Goal: Task Accomplishment & Management: Complete application form

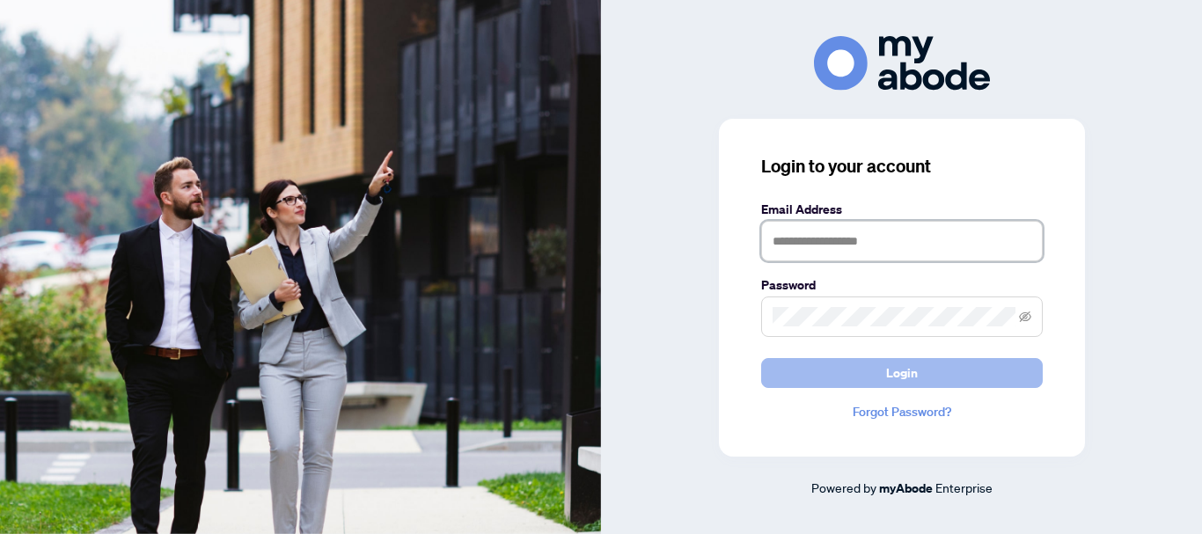
type input "**********"
click at [889, 377] on span "Login" at bounding box center [902, 373] width 32 height 28
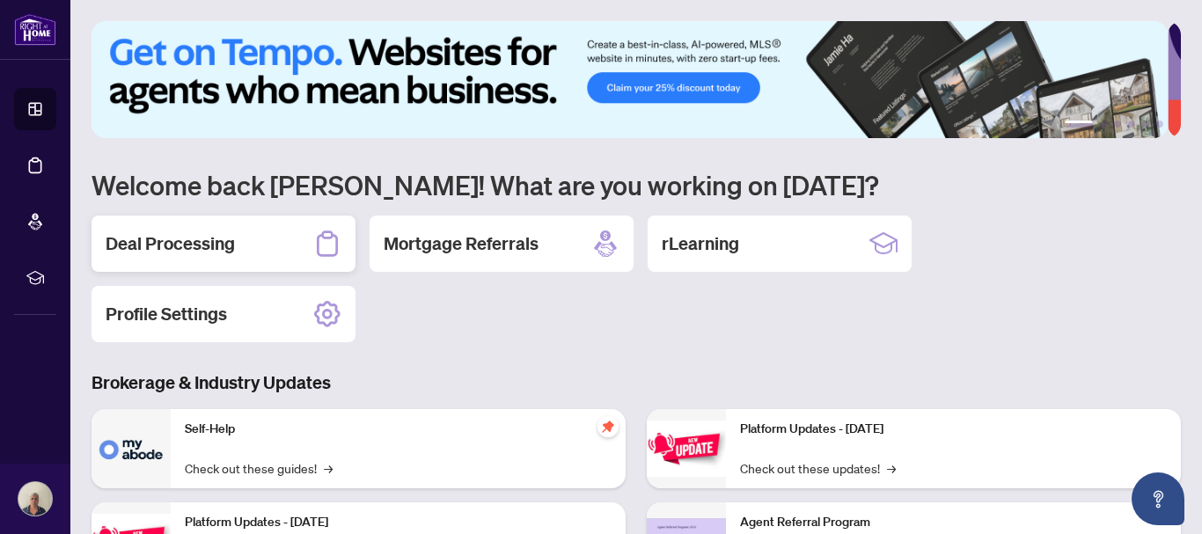
click at [165, 242] on h2 "Deal Processing" at bounding box center [170, 243] width 129 height 25
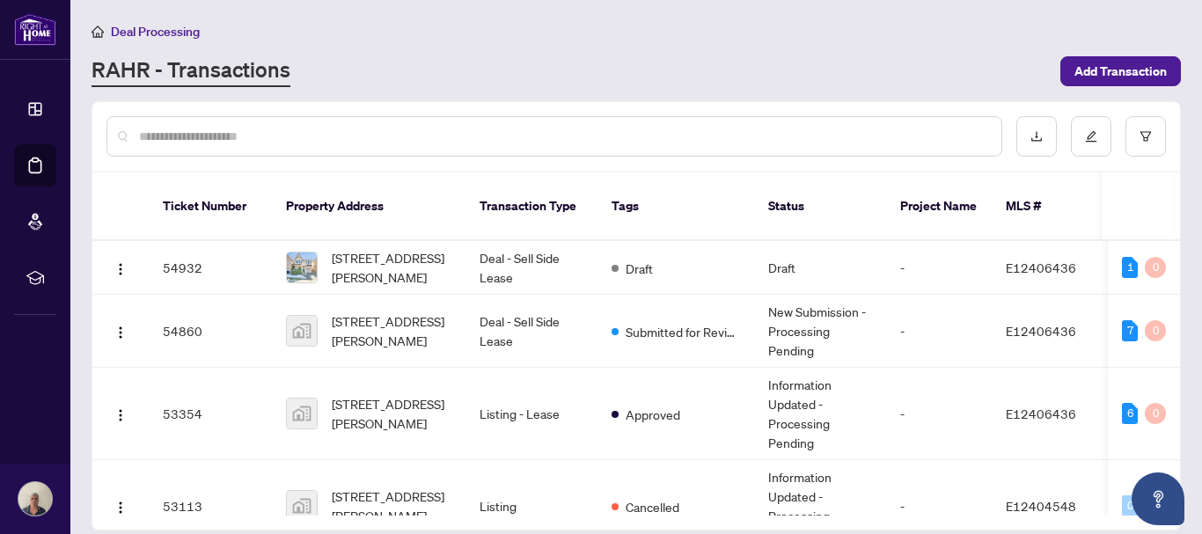
click at [702, 46] on div "Deal Processing [PERSON_NAME] - Transactions Add Transaction" at bounding box center [636, 54] width 1089 height 66
click at [1178, 157] on div at bounding box center [636, 136] width 1088 height 69
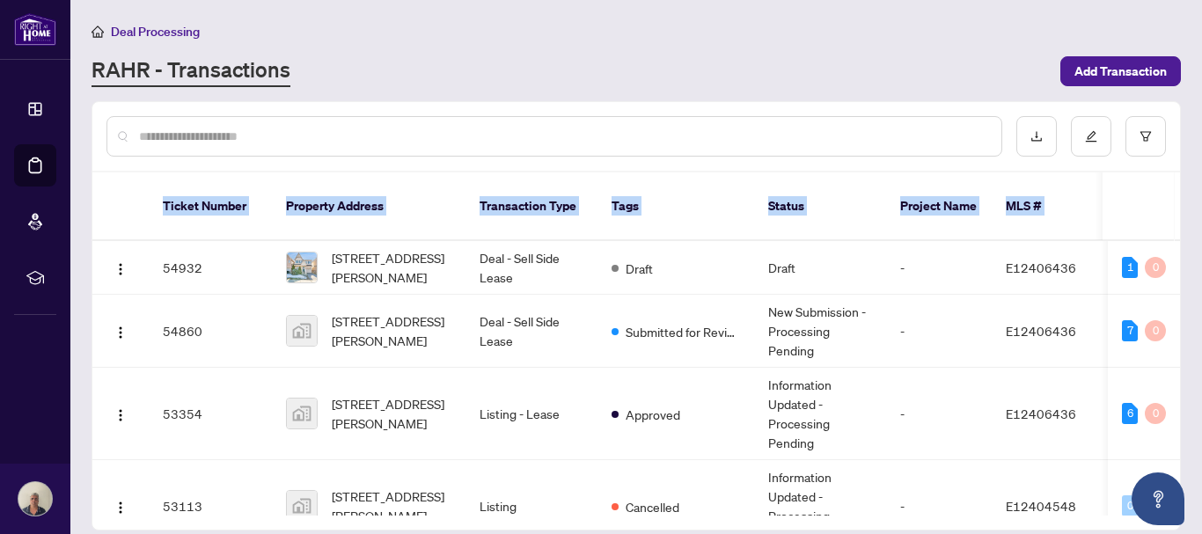
click at [1178, 157] on div at bounding box center [636, 136] width 1088 height 69
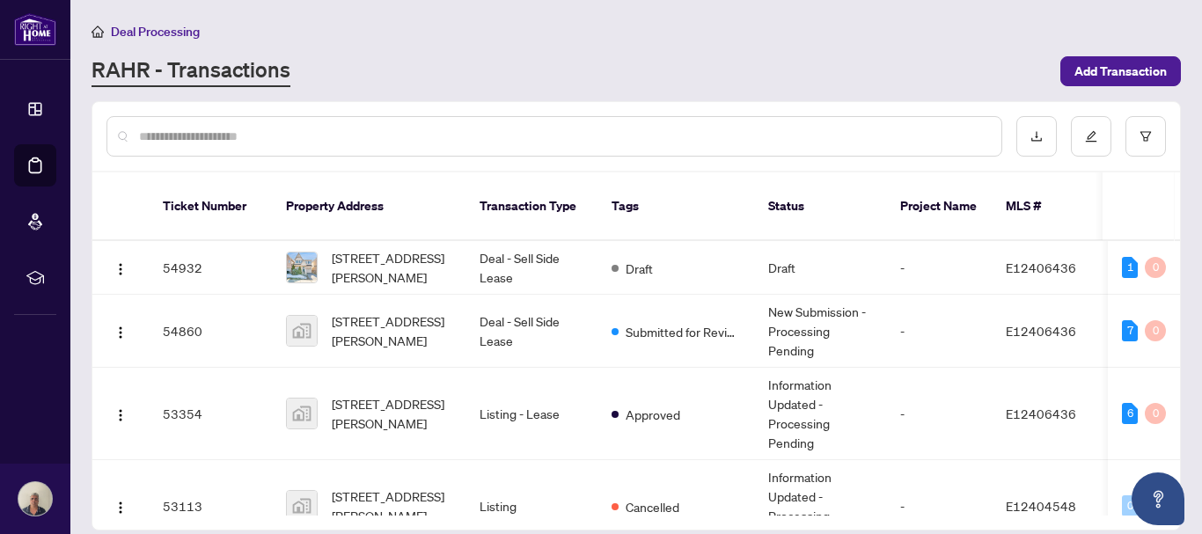
click at [917, 68] on div "RAHR - Transactions" at bounding box center [571, 71] width 958 height 32
click at [626, 257] on div "Draft" at bounding box center [632, 267] width 41 height 21
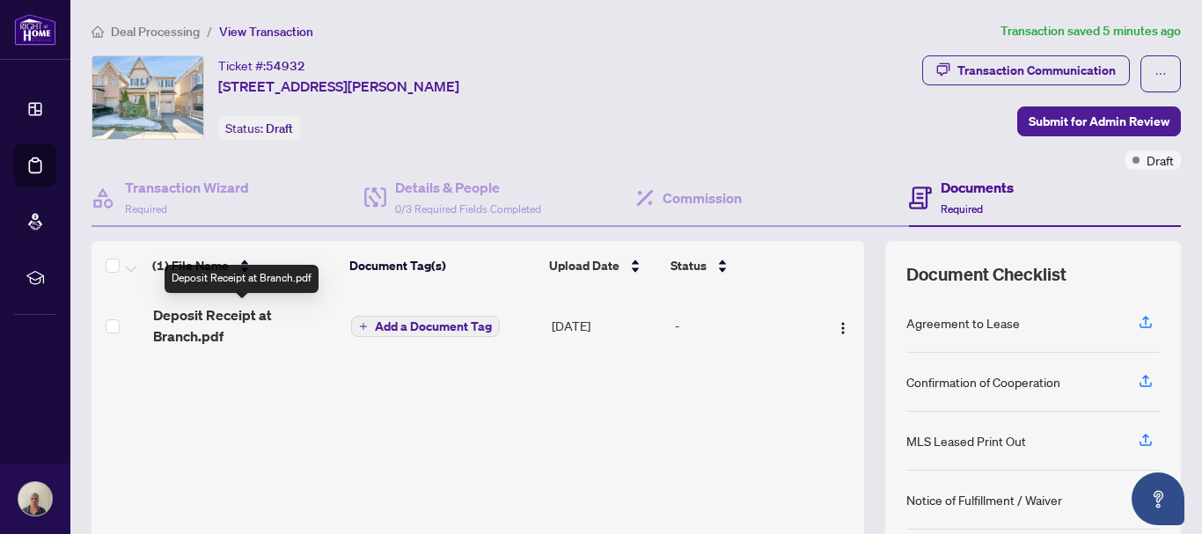
click at [234, 312] on span "Deposit Receipt at Branch.pdf" at bounding box center [245, 325] width 185 height 42
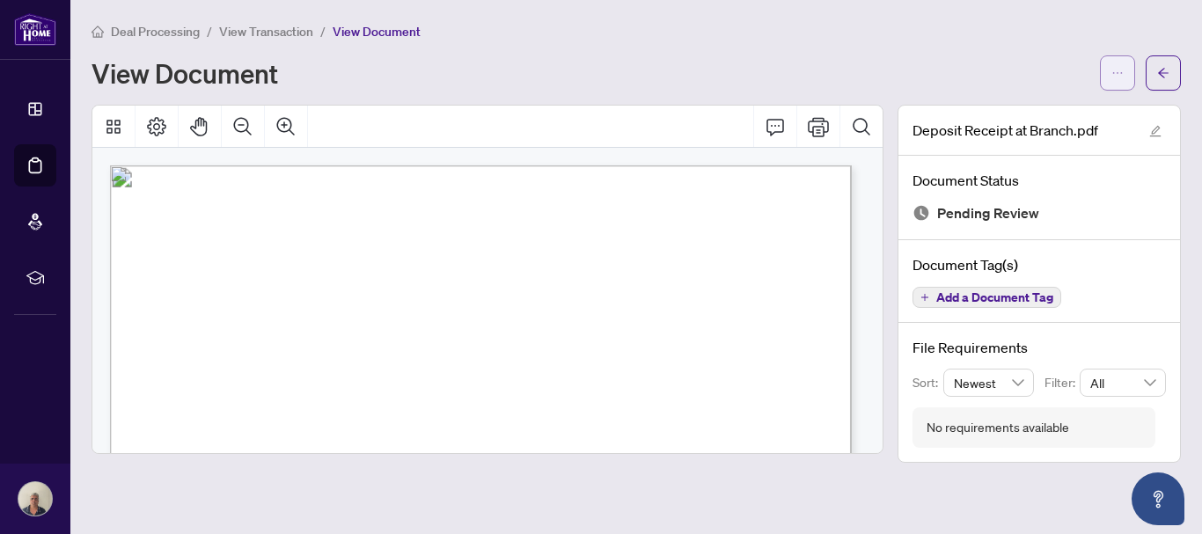
click at [1113, 72] on icon "ellipsis" at bounding box center [1117, 73] width 12 height 12
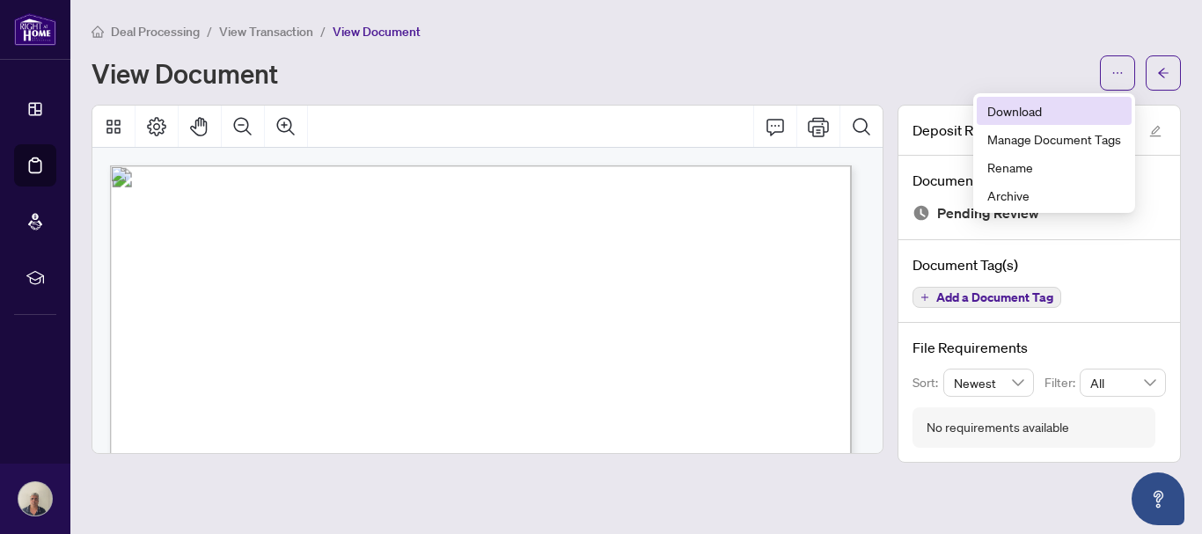
click at [1015, 106] on span "Download" at bounding box center [1054, 110] width 134 height 19
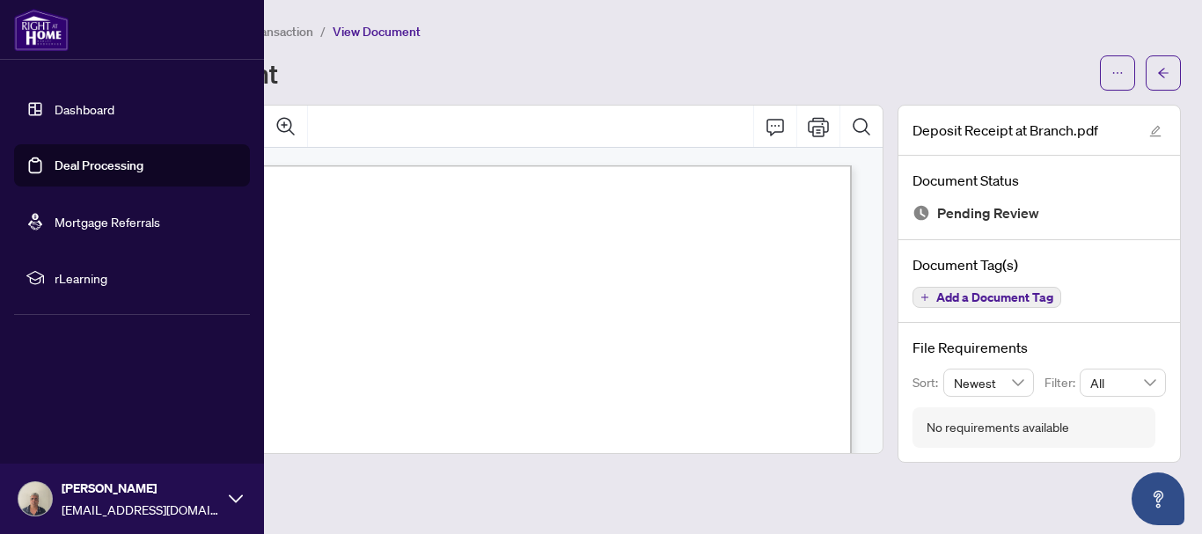
click at [30, 22] on img at bounding box center [41, 30] width 55 height 42
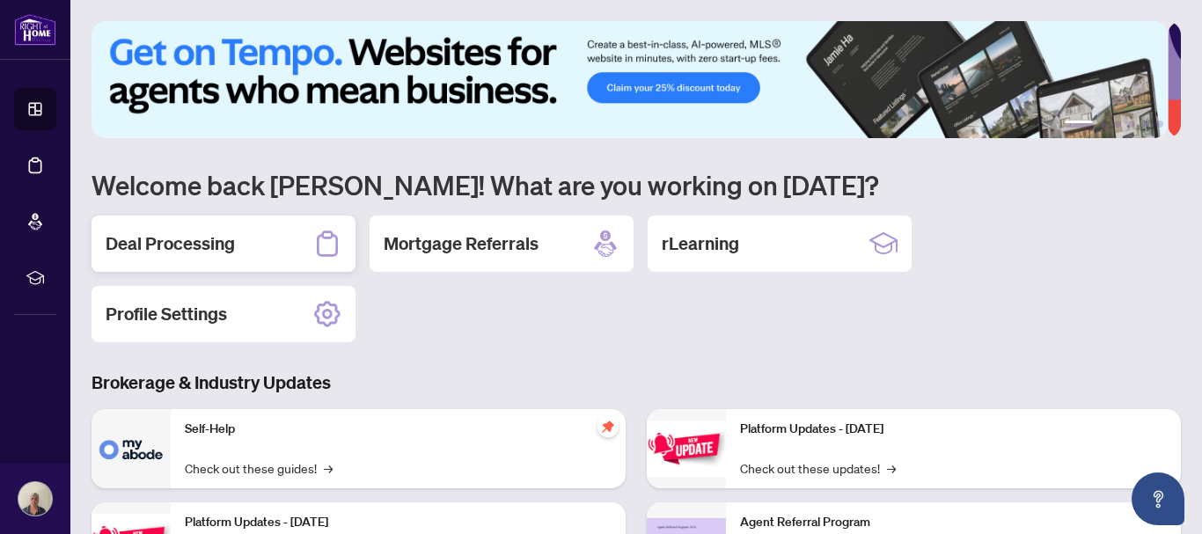
click at [177, 244] on h2 "Deal Processing" at bounding box center [170, 243] width 129 height 25
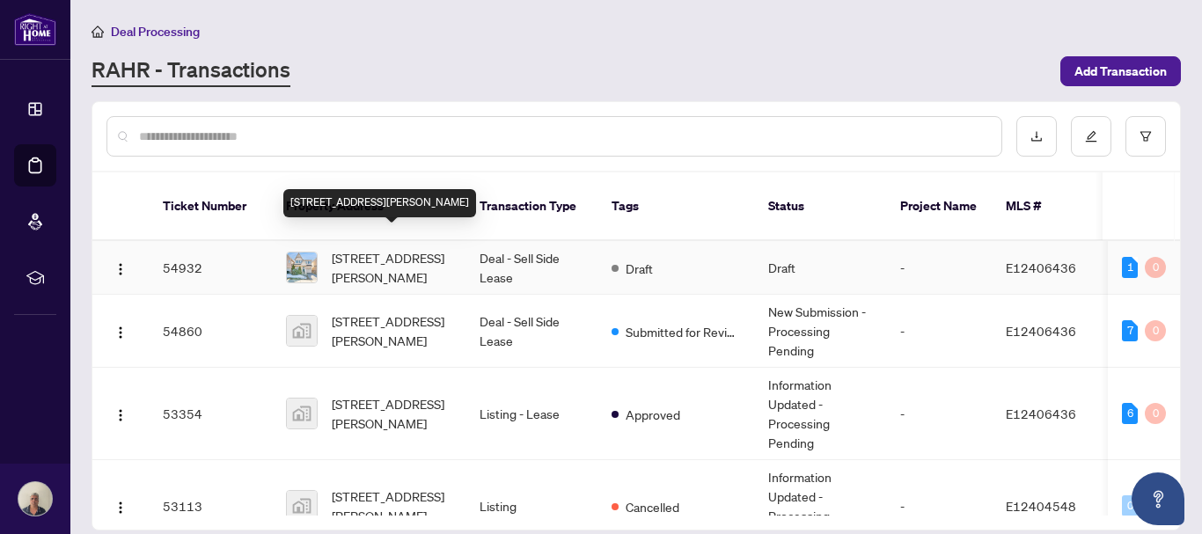
click at [412, 248] on span "[STREET_ADDRESS][PERSON_NAME]" at bounding box center [392, 267] width 120 height 39
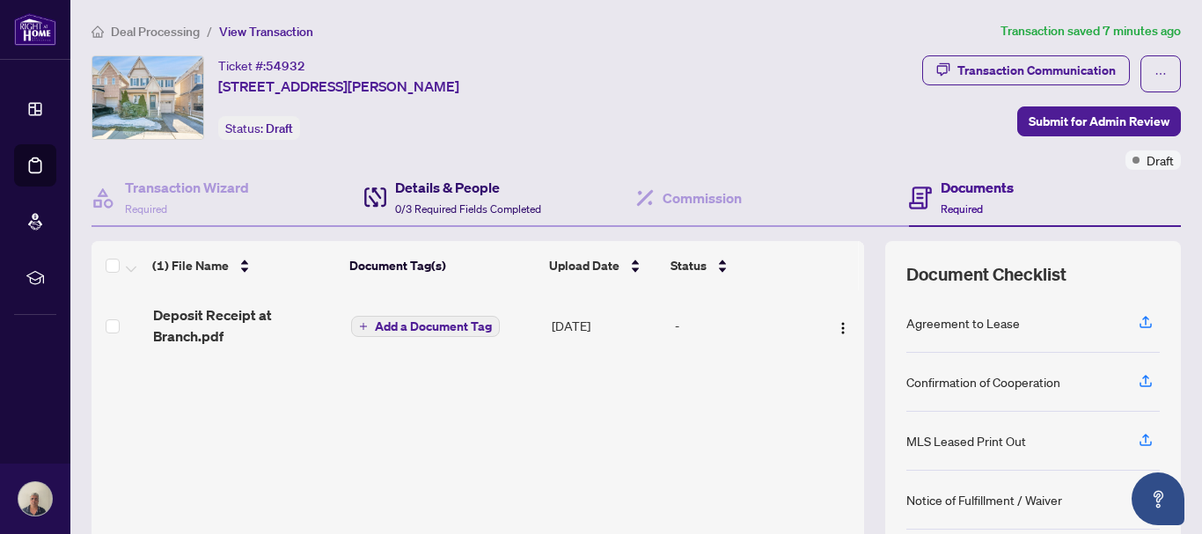
click at [460, 185] on h4 "Details & People" at bounding box center [468, 187] width 146 height 21
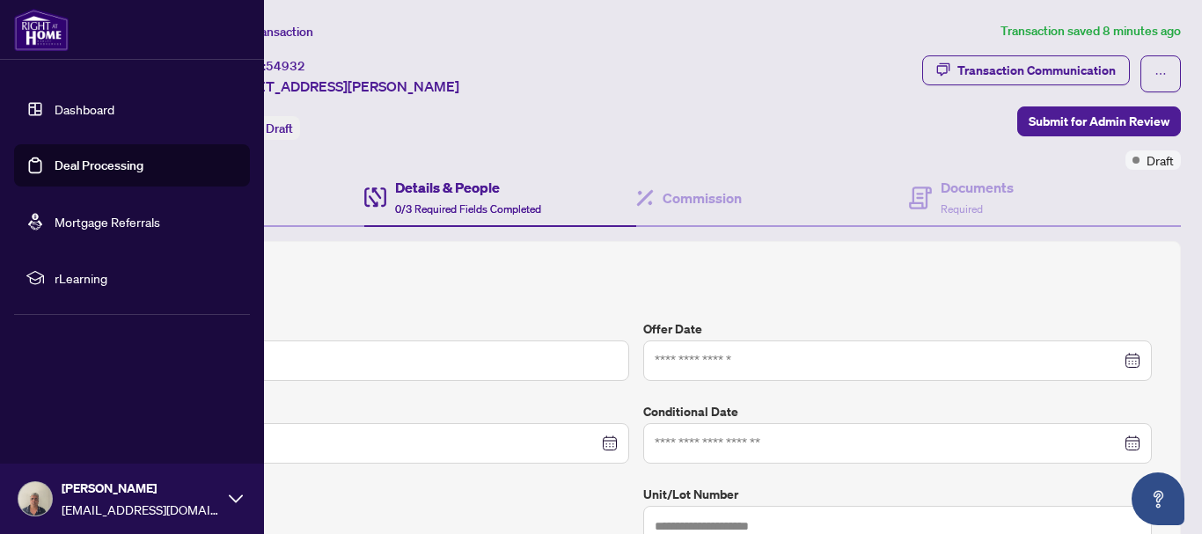
click at [40, 34] on img at bounding box center [41, 30] width 55 height 42
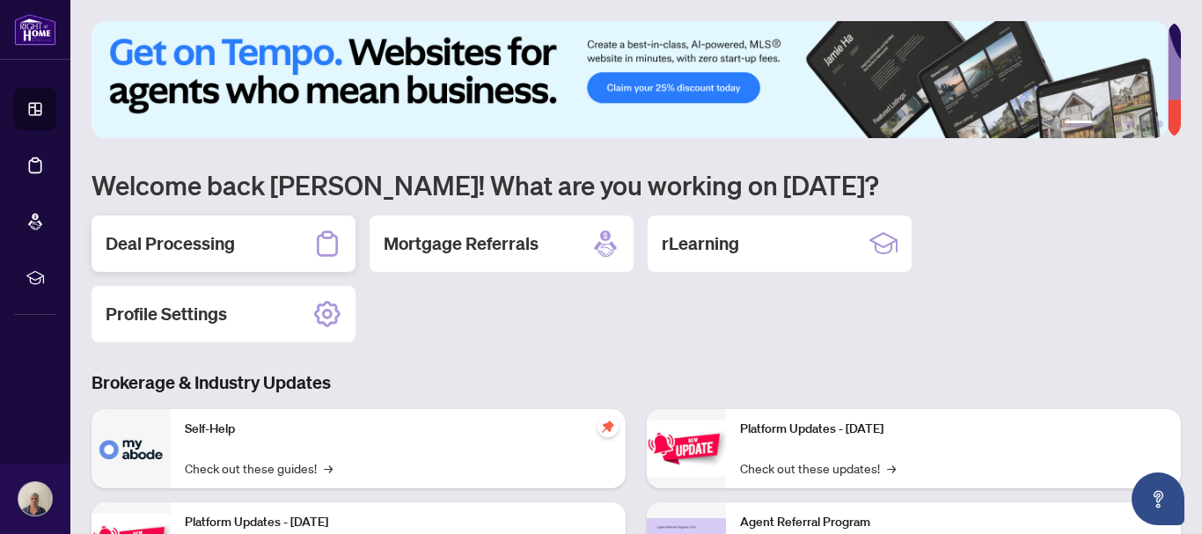
click at [201, 244] on h2 "Deal Processing" at bounding box center [170, 243] width 129 height 25
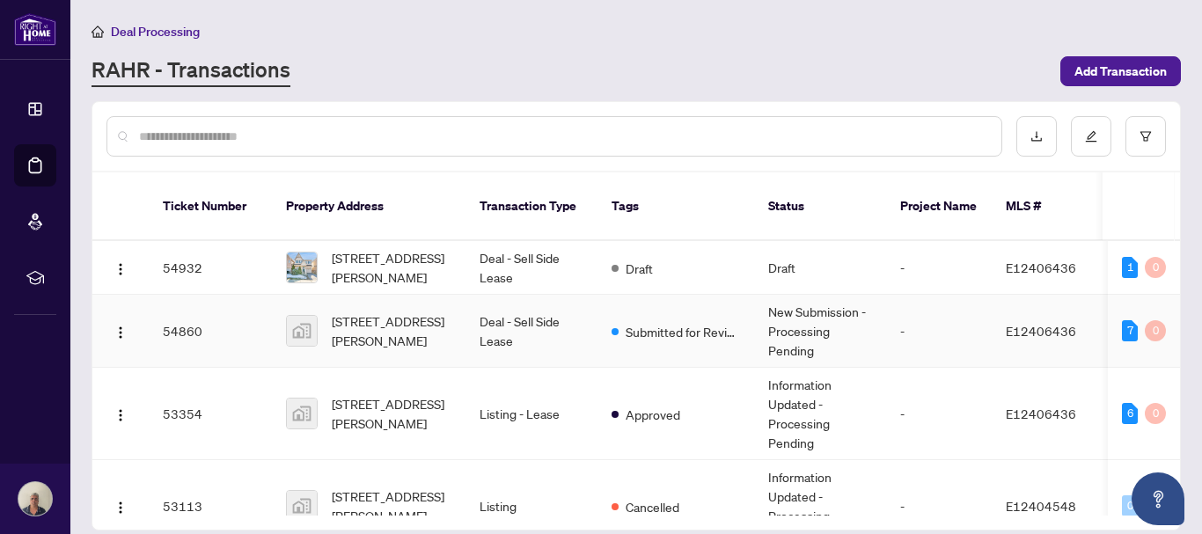
click at [520, 303] on td "Deal - Sell Side Lease" at bounding box center [531, 331] width 132 height 73
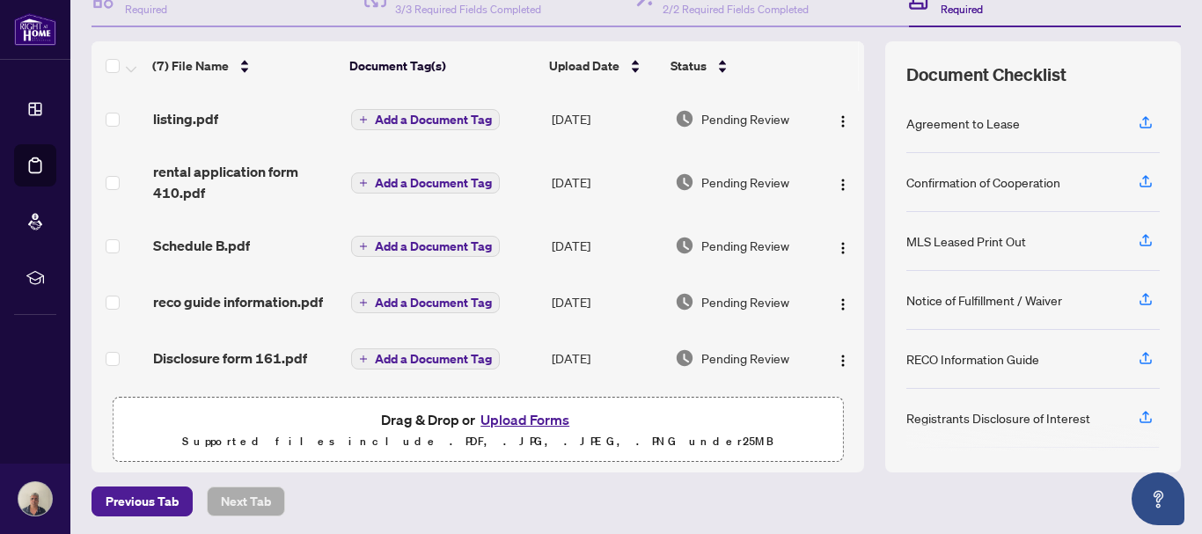
scroll to position [202, 0]
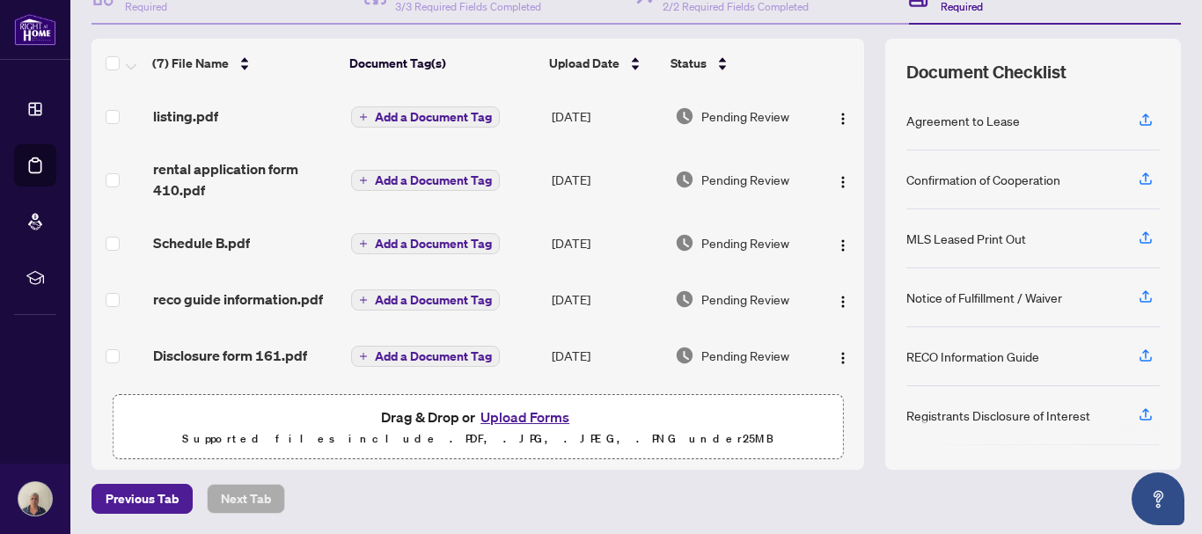
click at [505, 414] on button "Upload Forms" at bounding box center [524, 417] width 99 height 23
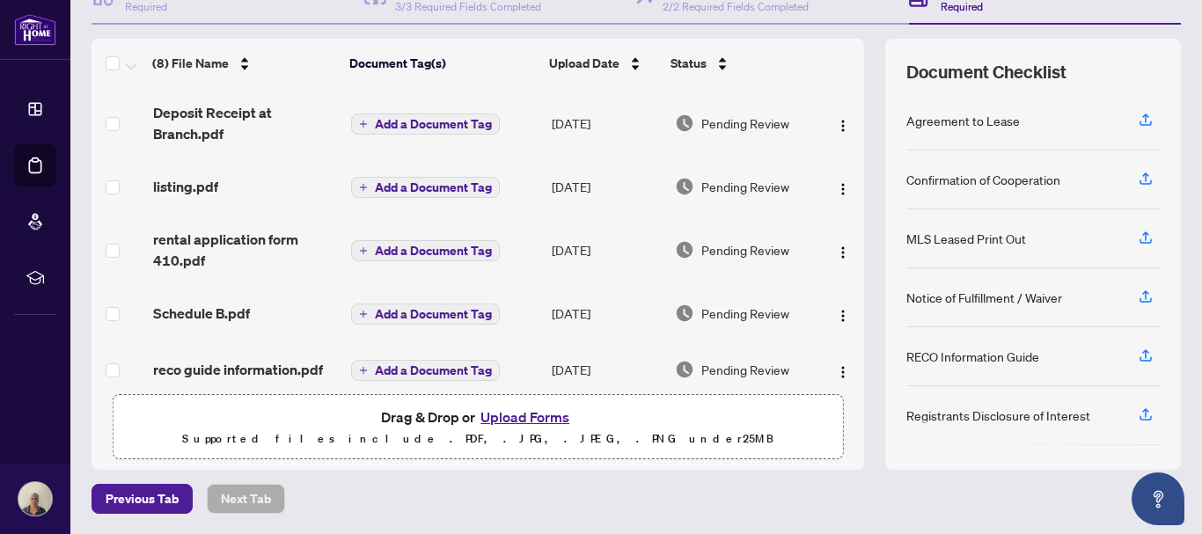
click at [859, 56] on th at bounding box center [861, 63] width 5 height 49
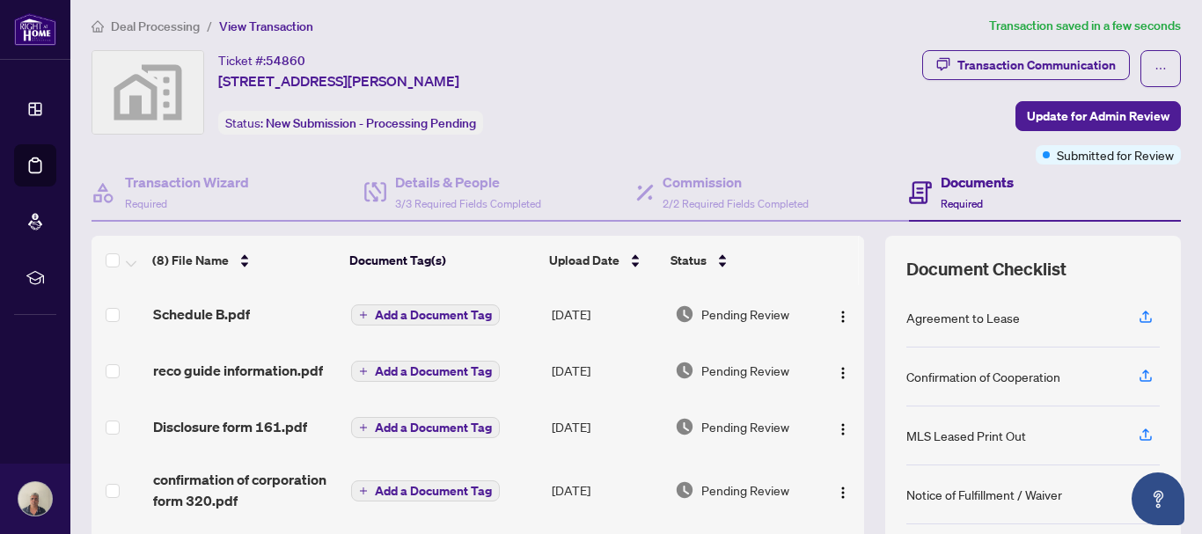
scroll to position [0, 0]
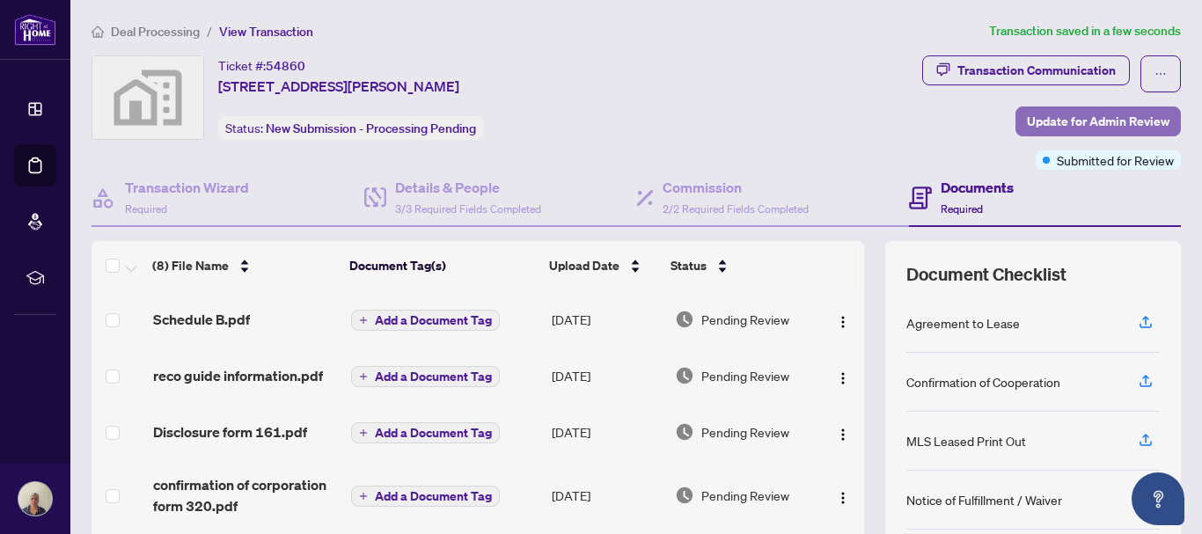
click at [1045, 116] on span "Update for Admin Review" at bounding box center [1098, 121] width 143 height 28
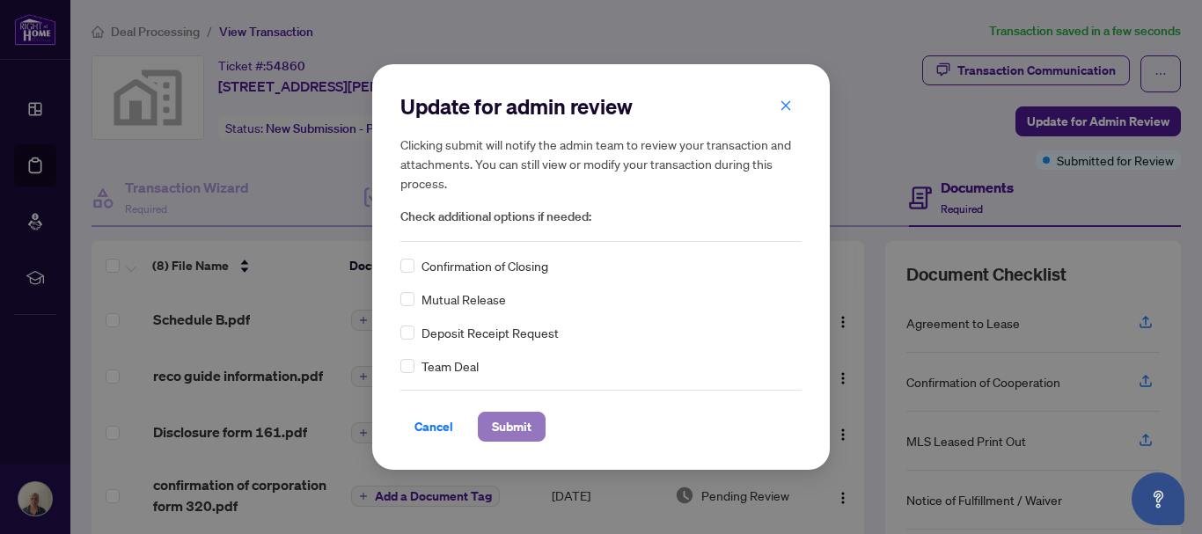
click at [514, 427] on span "Submit" at bounding box center [512, 427] width 40 height 28
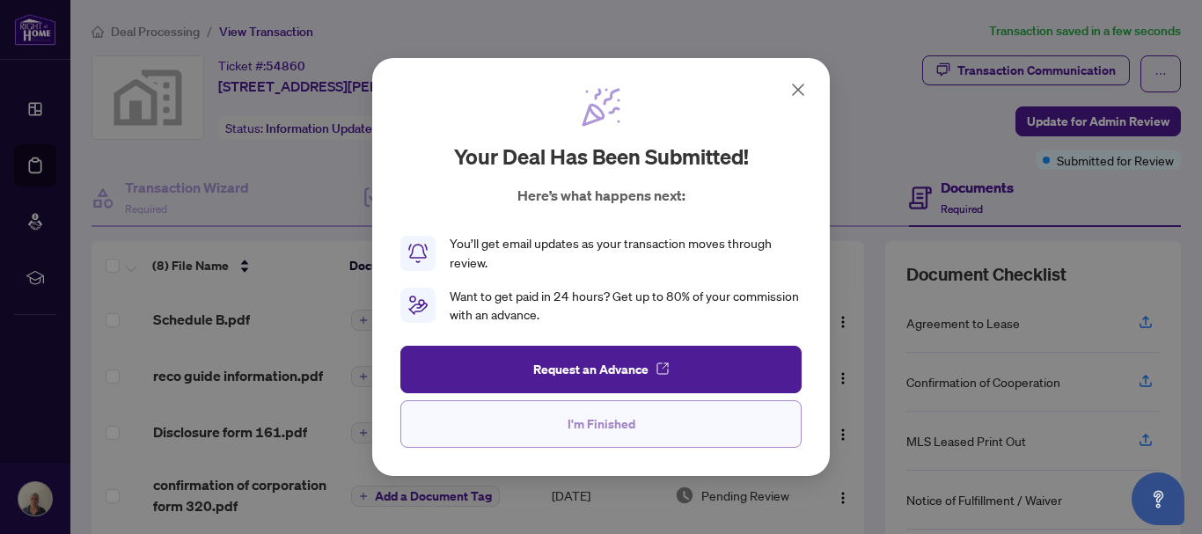
click at [582, 421] on span "I'm Finished" at bounding box center [602, 424] width 68 height 28
